Goal: Navigation & Orientation: Find specific page/section

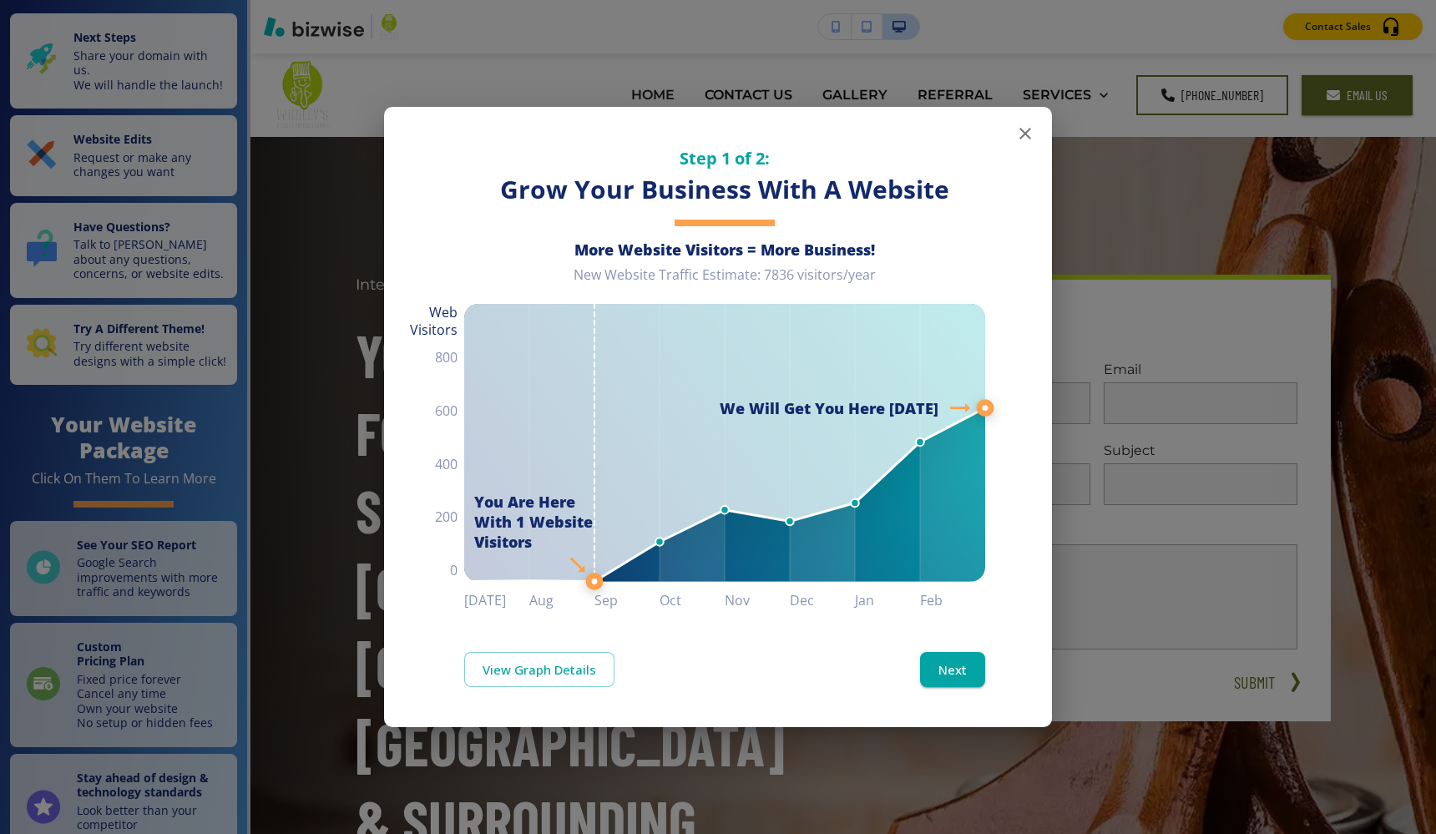
click at [1022, 129] on icon "button" at bounding box center [1025, 134] width 20 height 20
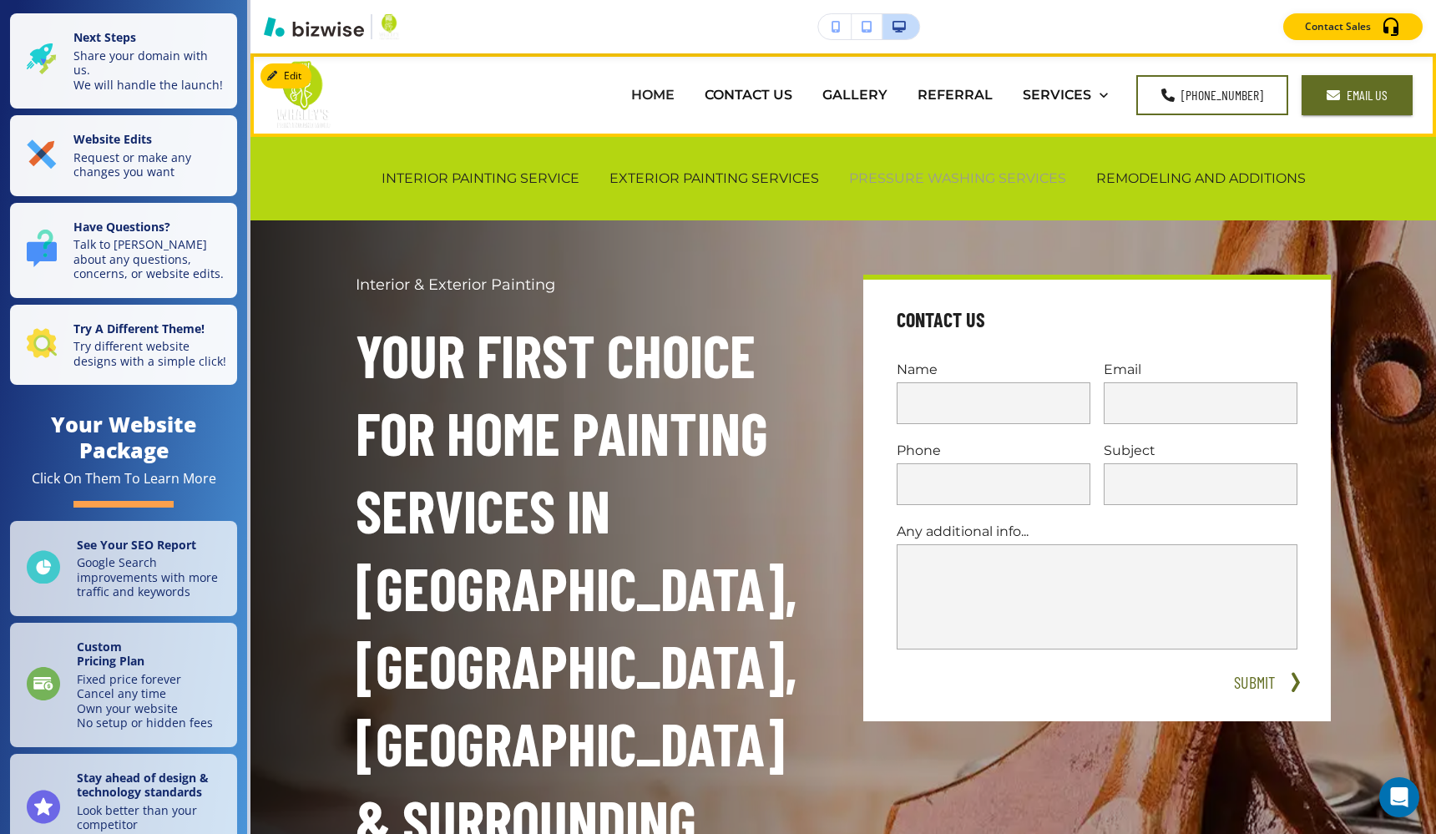
click at [919, 182] on p "PRESSURE WASHING SERVICES" at bounding box center [957, 178] width 217 height 19
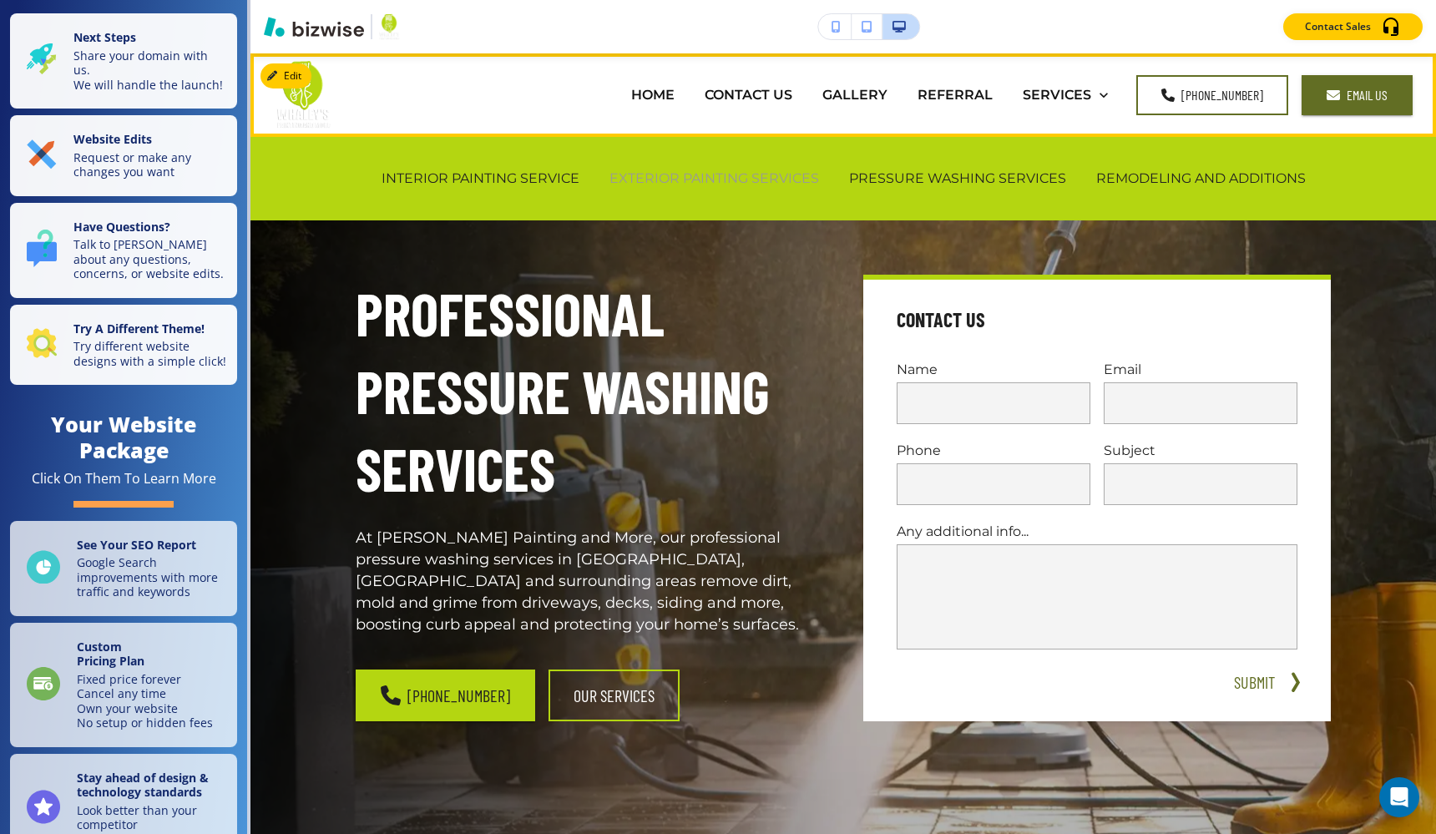
click at [765, 183] on p "EXTERIOR PAINTING SERVICES" at bounding box center [713, 178] width 209 height 19
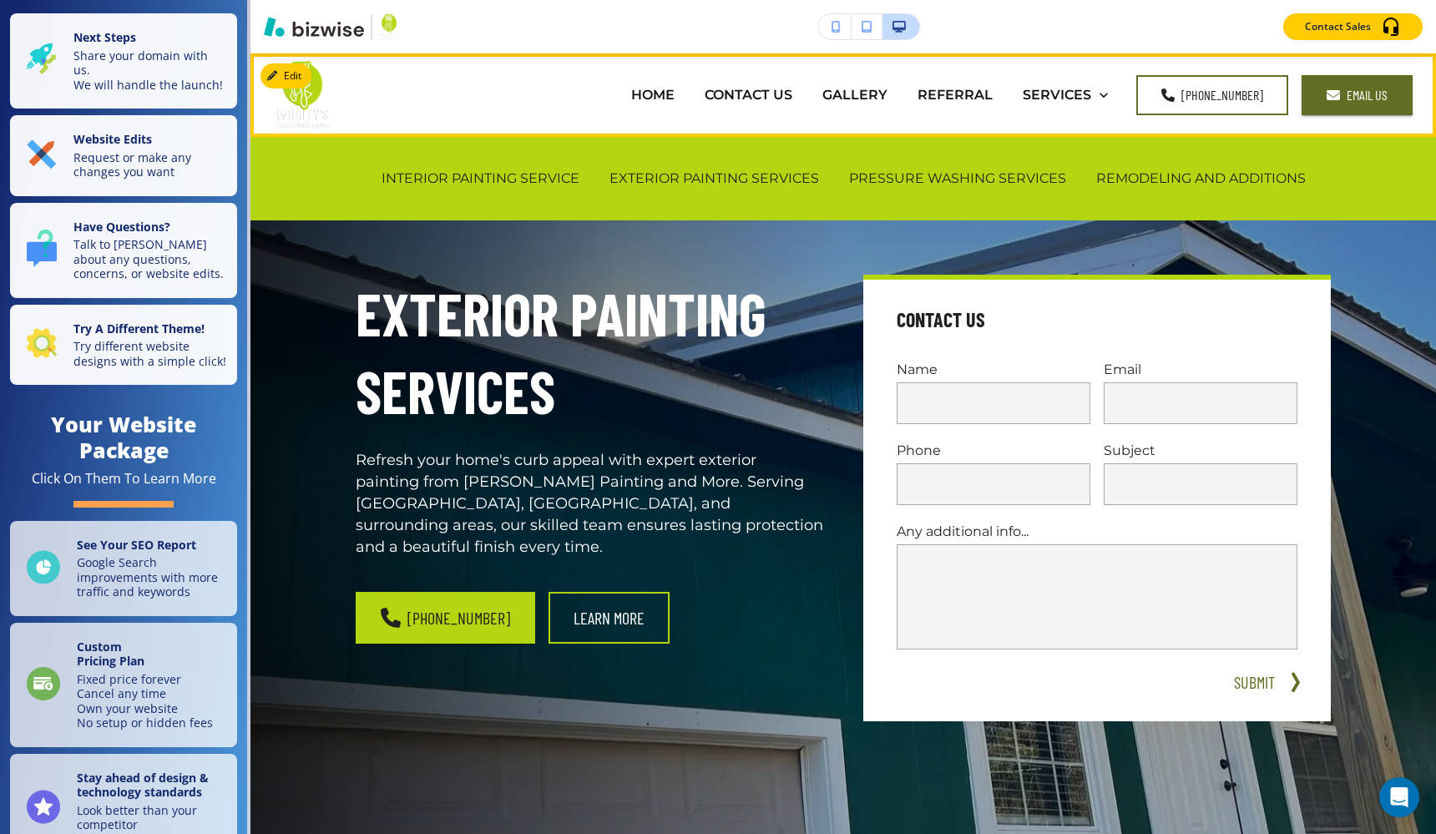
click at [521, 199] on div "INTERIOR PAINTING SERVICE" at bounding box center [480, 178] width 228 height 67
click at [503, 183] on p "INTERIOR PAINTING SERVICE" at bounding box center [480, 178] width 198 height 19
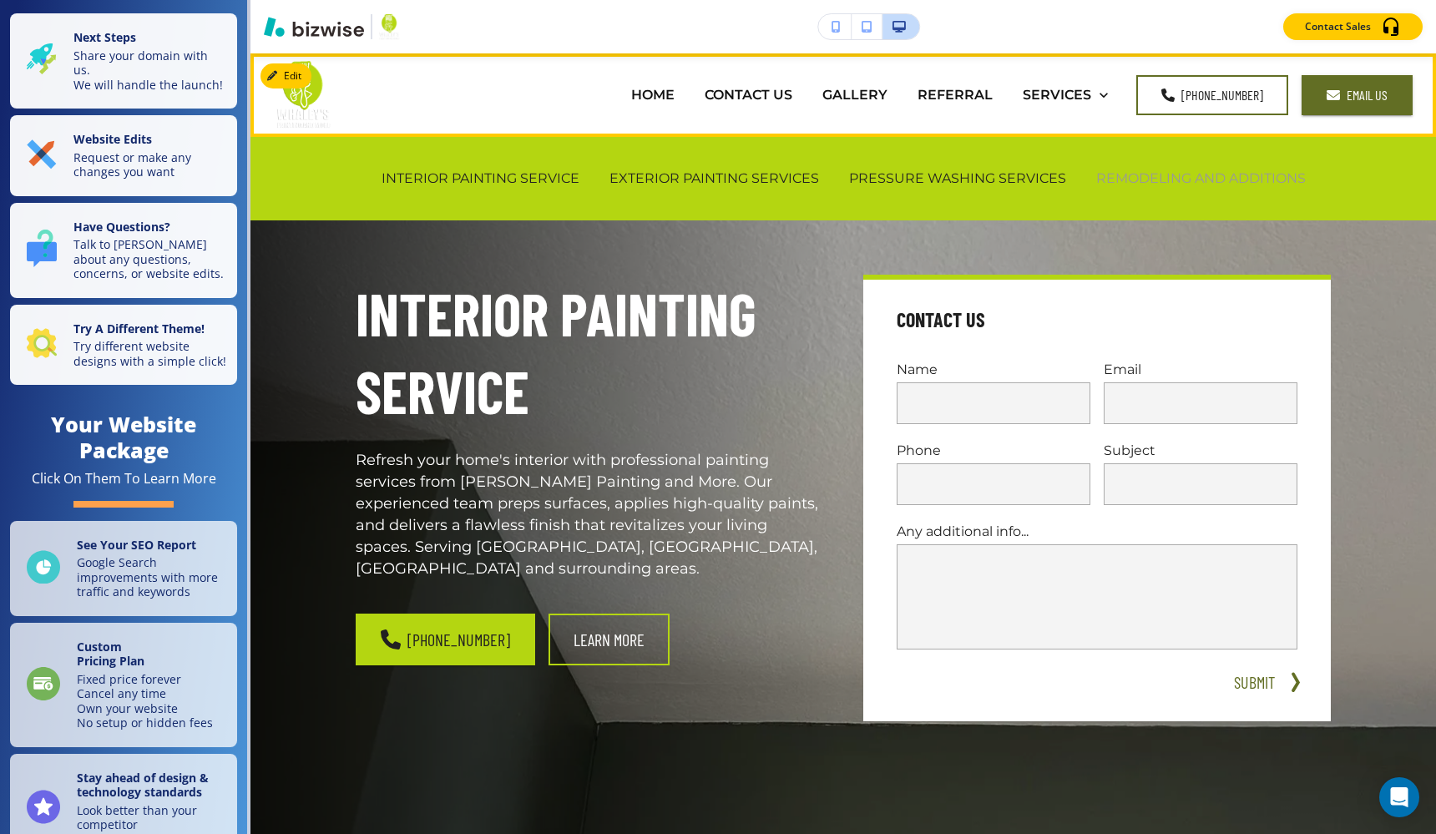
click at [1208, 171] on p "REMODELING AND ADDITIONS" at bounding box center [1200, 178] width 209 height 19
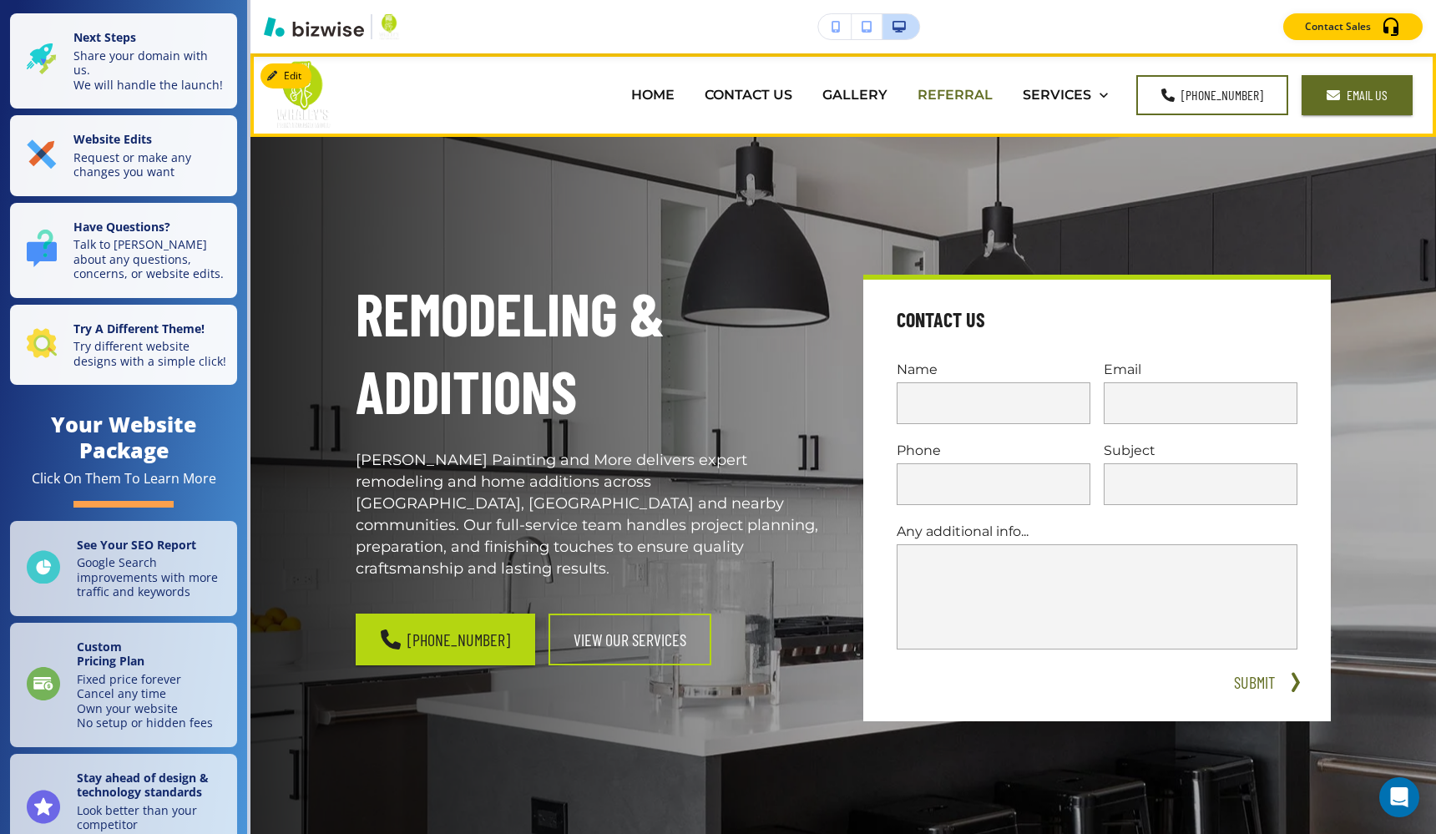
click at [961, 91] on p "REFERRAL" at bounding box center [954, 94] width 75 height 19
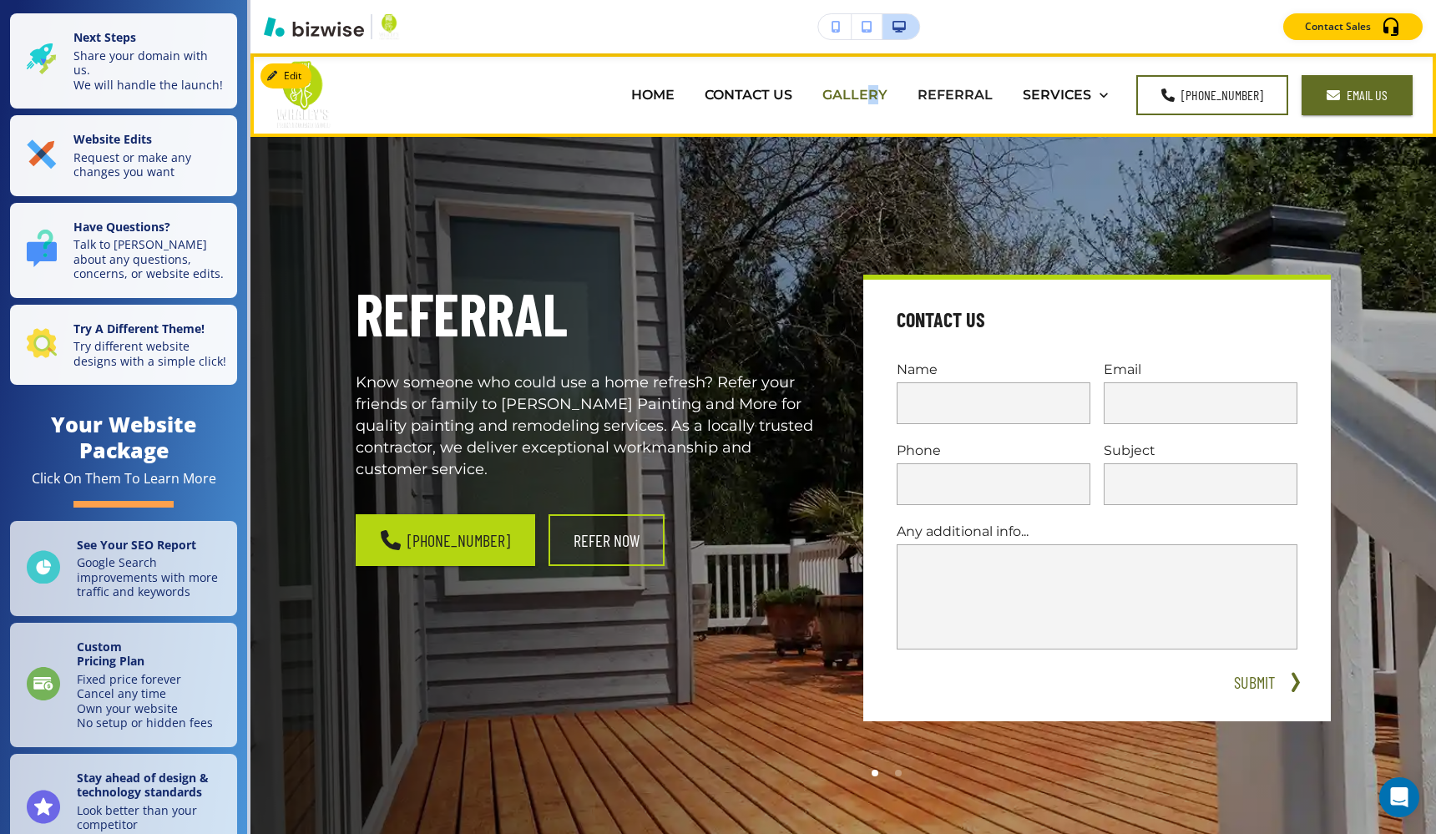
click at [887, 101] on p "GALLERY" at bounding box center [854, 94] width 65 height 19
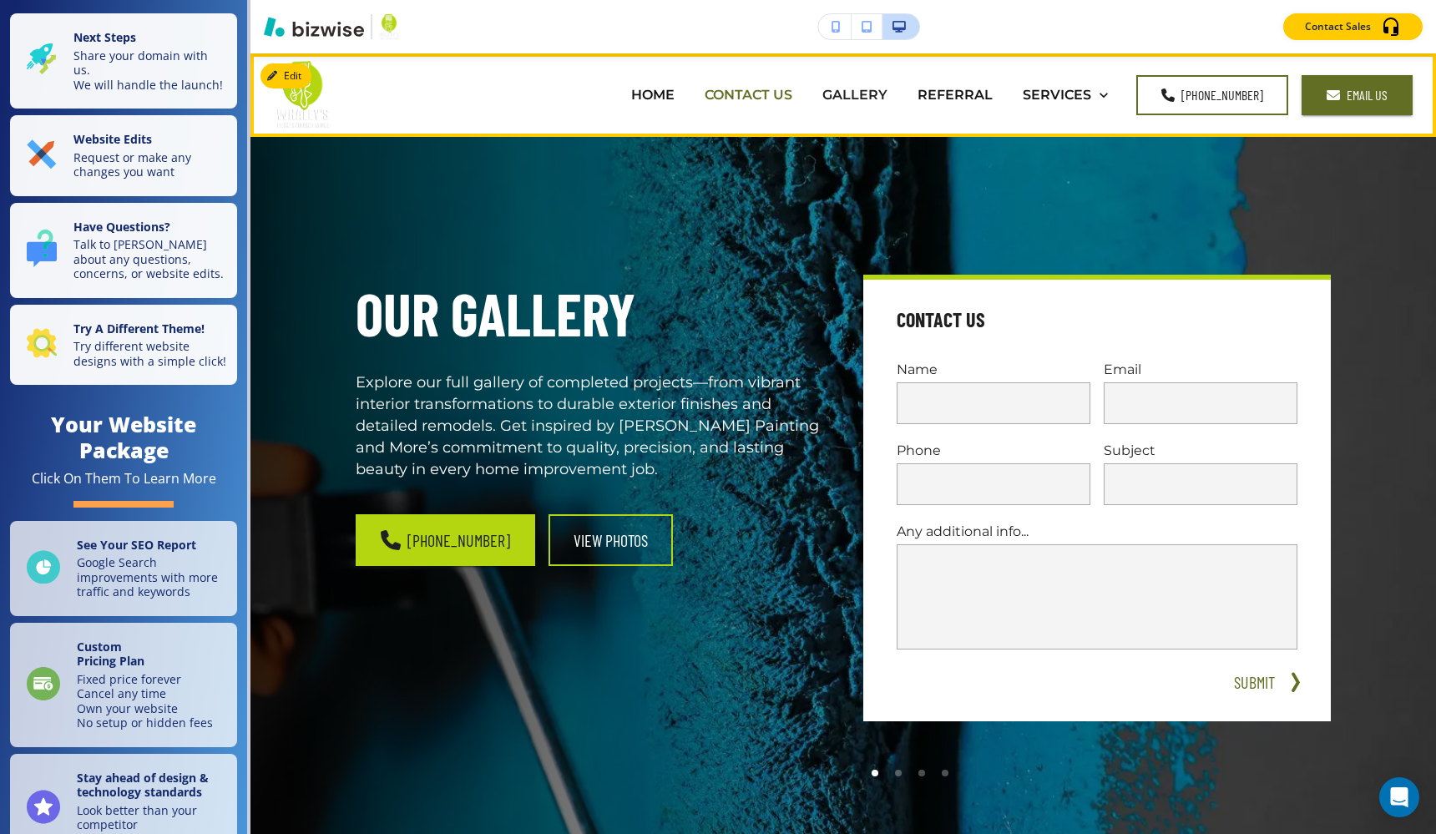
click at [774, 93] on p "CONTACT US" at bounding box center [748, 94] width 88 height 19
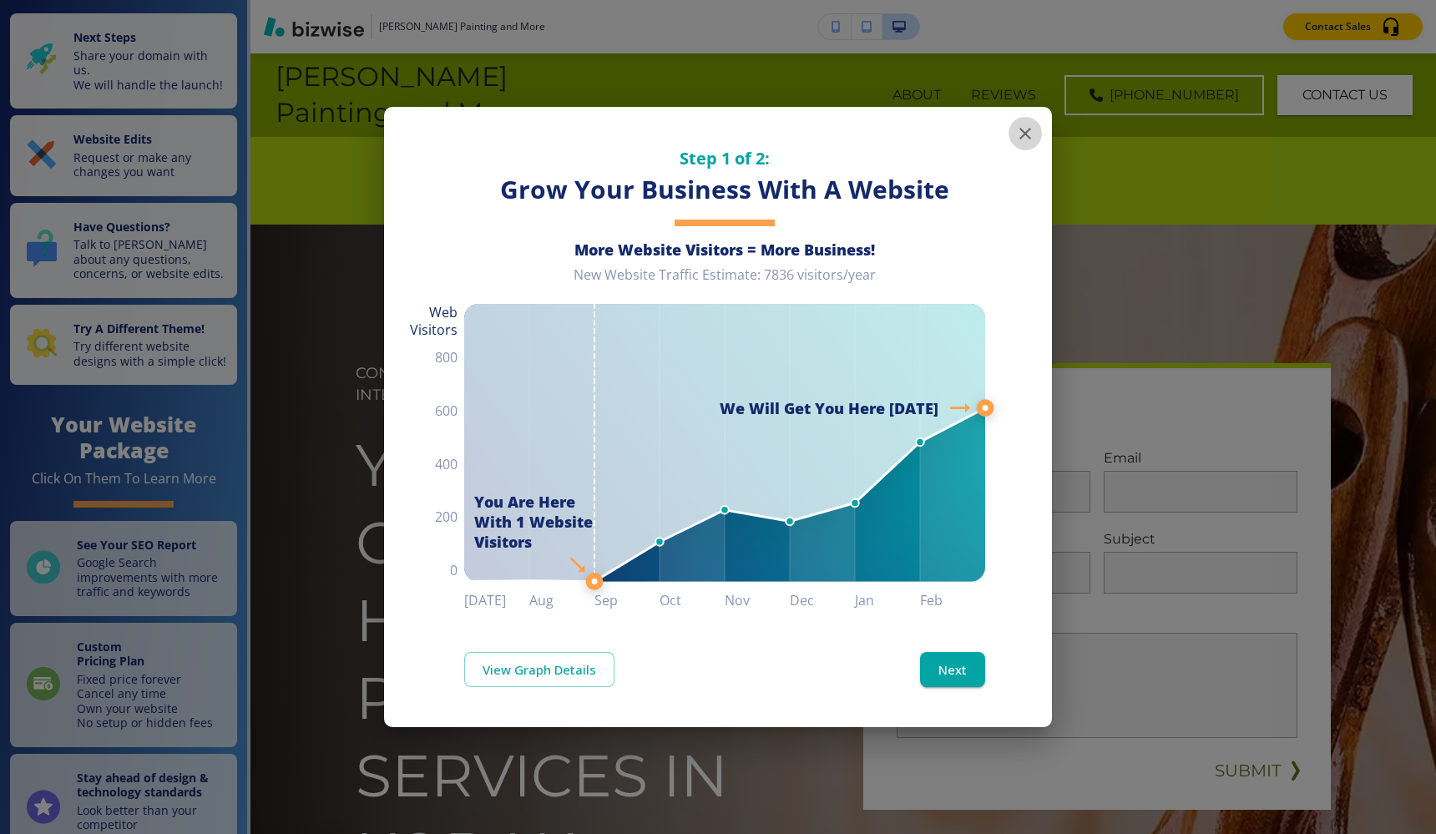
click at [1024, 127] on icon "button" at bounding box center [1025, 134] width 20 height 20
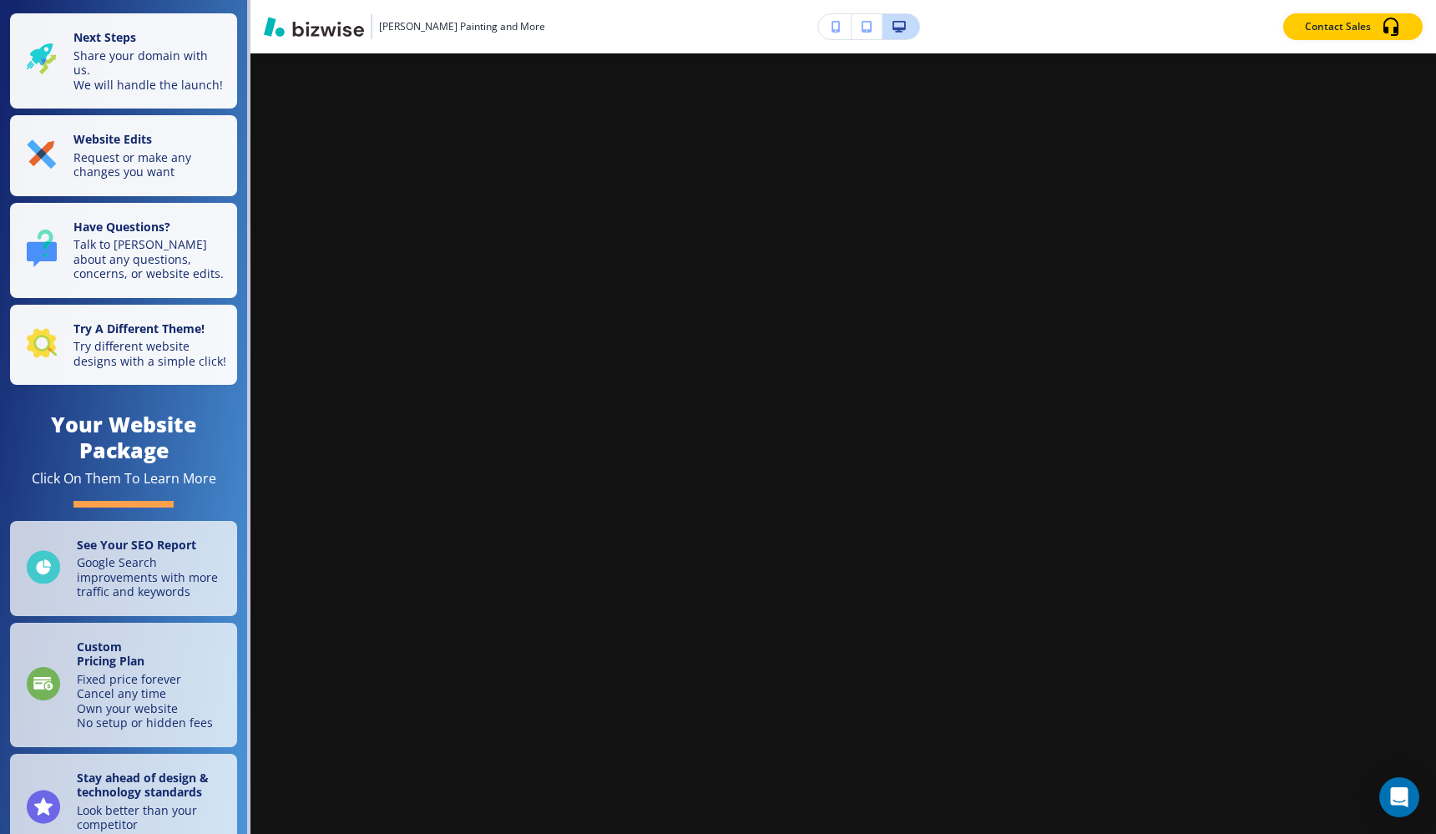
scroll to position [3620, 0]
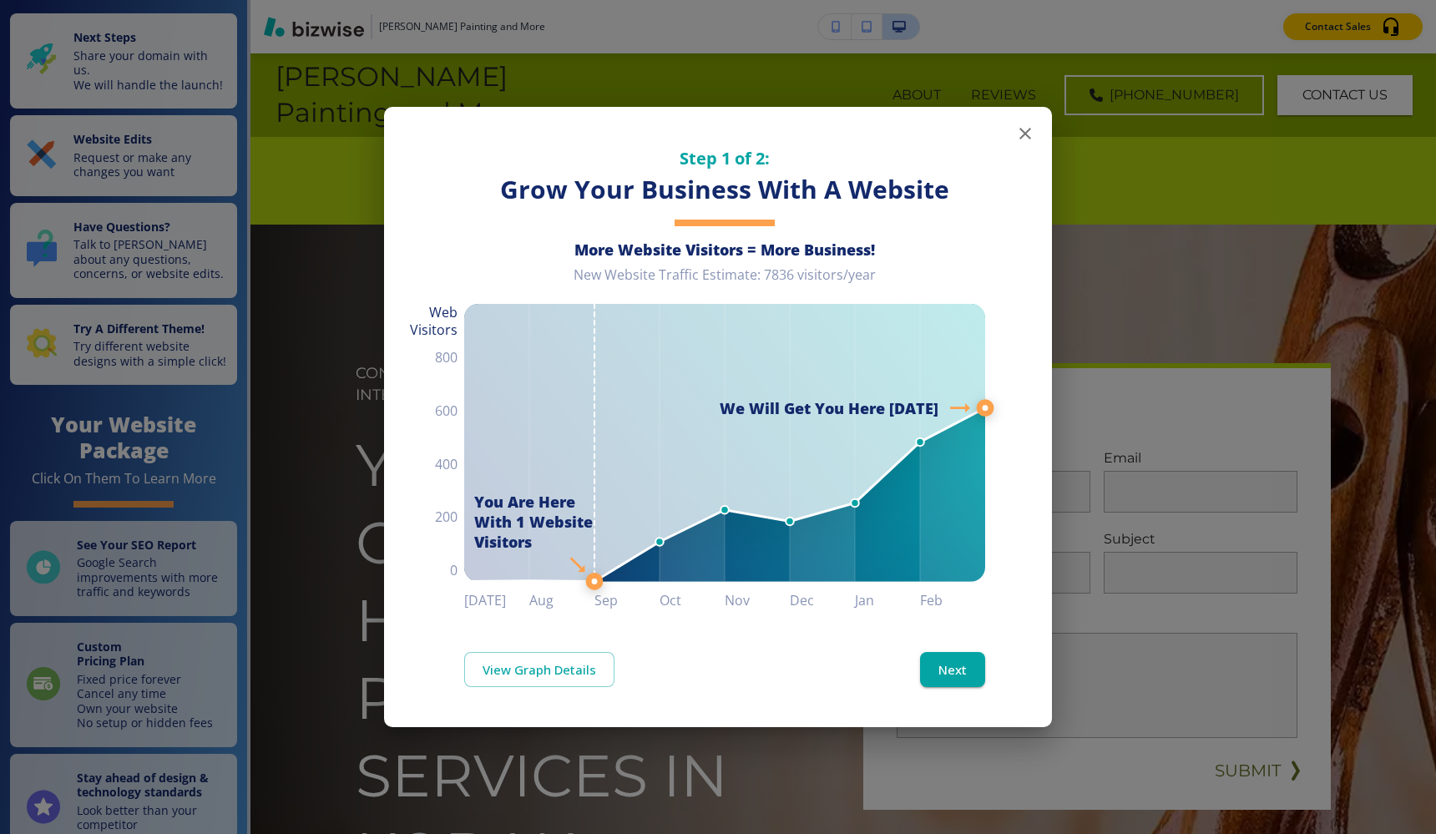
click at [1018, 126] on icon "button" at bounding box center [1025, 134] width 20 height 20
